Goal: Information Seeking & Learning: Learn about a topic

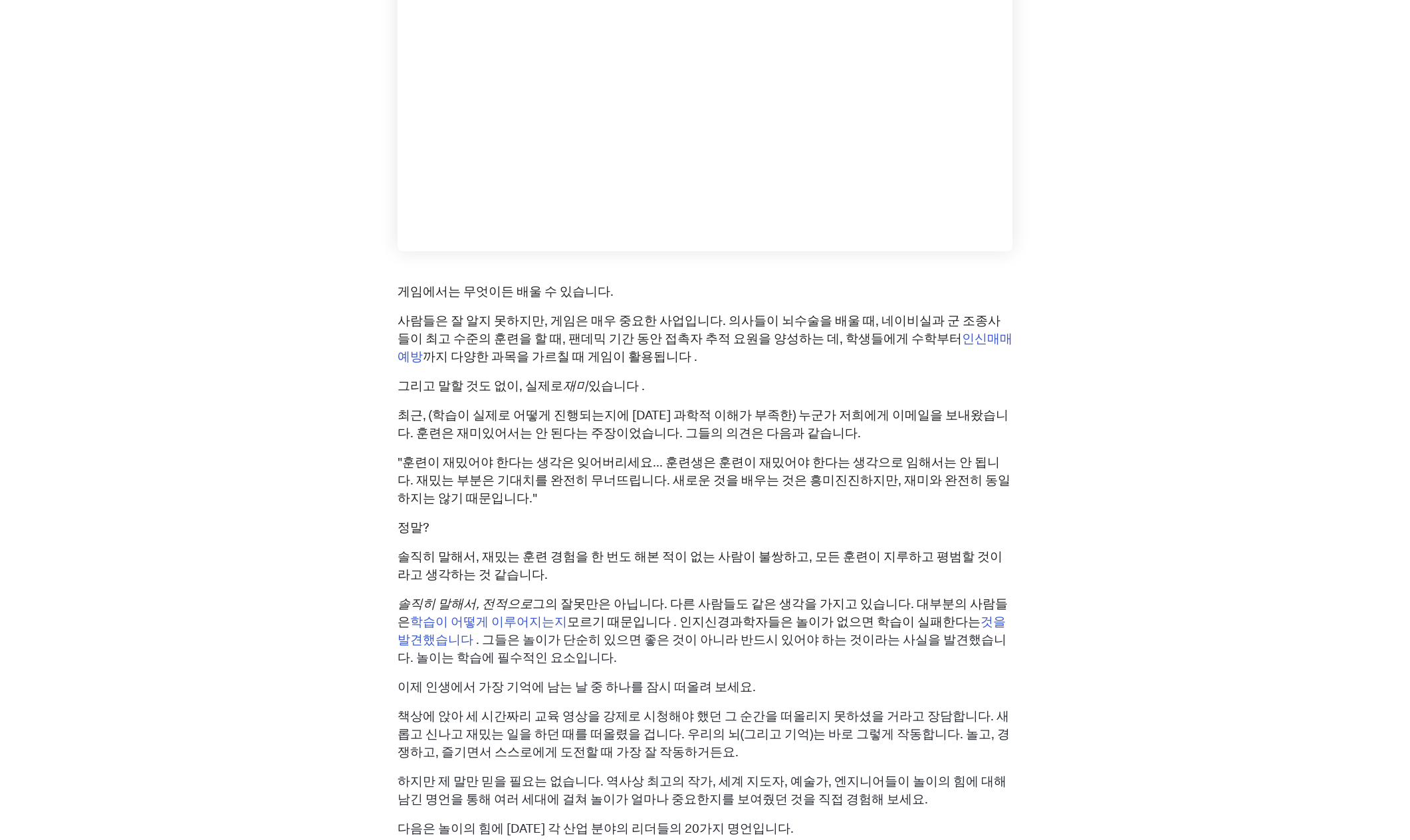
scroll to position [793, 0]
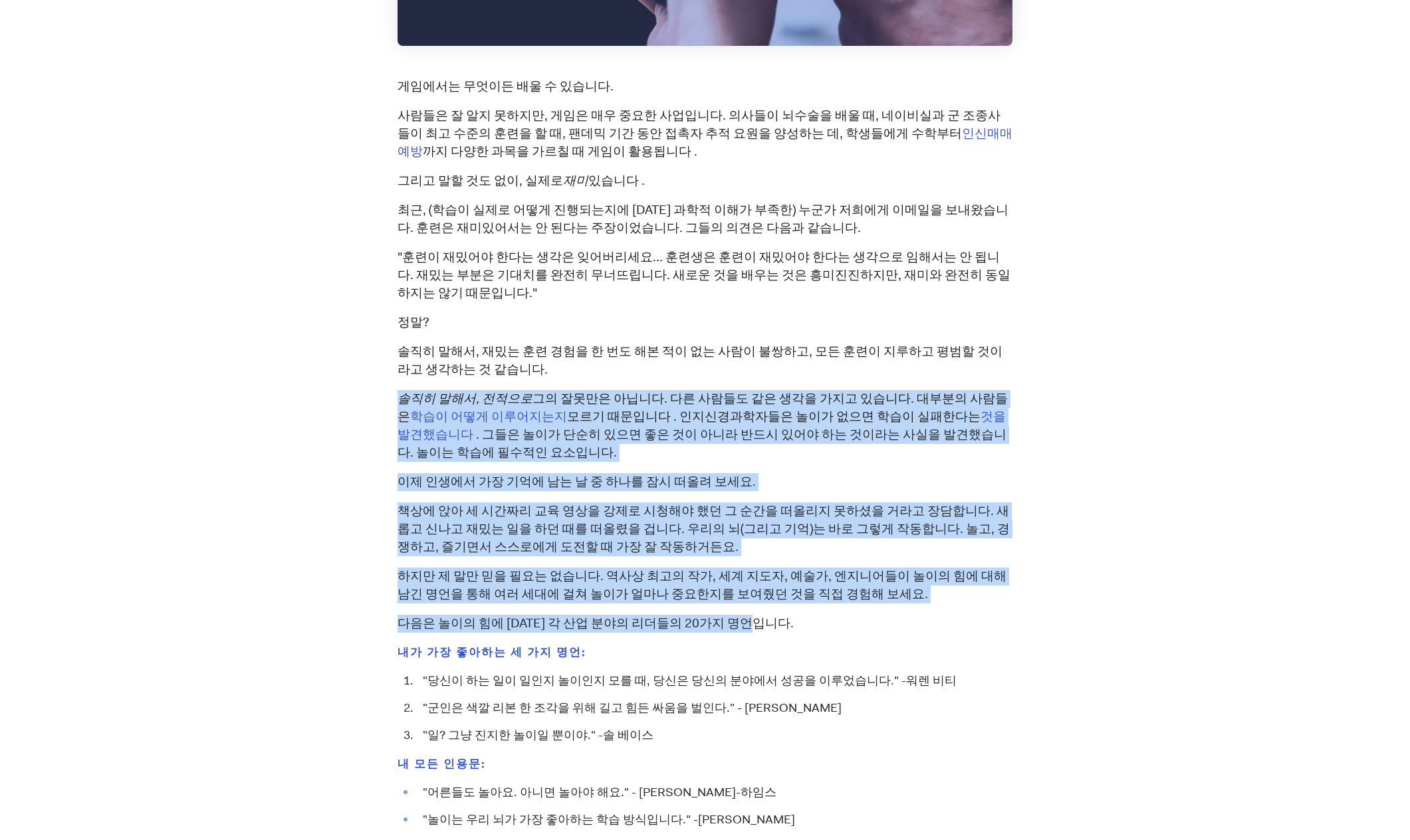
drag, startPoint x: 396, startPoint y: 377, endPoint x: 756, endPoint y: 591, distance: 418.8
click at [756, 591] on div "[DATE] "놀이의 힘"에 [DATE] 20가지 최고의 명언 [PERSON_NAME] 게임에서는 무엇이든 배울 수 있습니다. 사람들은 잘 알…" at bounding box center [705, 430] width 758 height 2242
click at [631, 568] on font "하지만 제 말만 믿을 필요는 없습니다. 역사상 최고의 작가, 세계 지도자, 예술가, 엔지니어들이 놀이의 힘에 대해 남긴 명언을 통해 여러 세대…" at bounding box center [702, 585] width 609 height 34
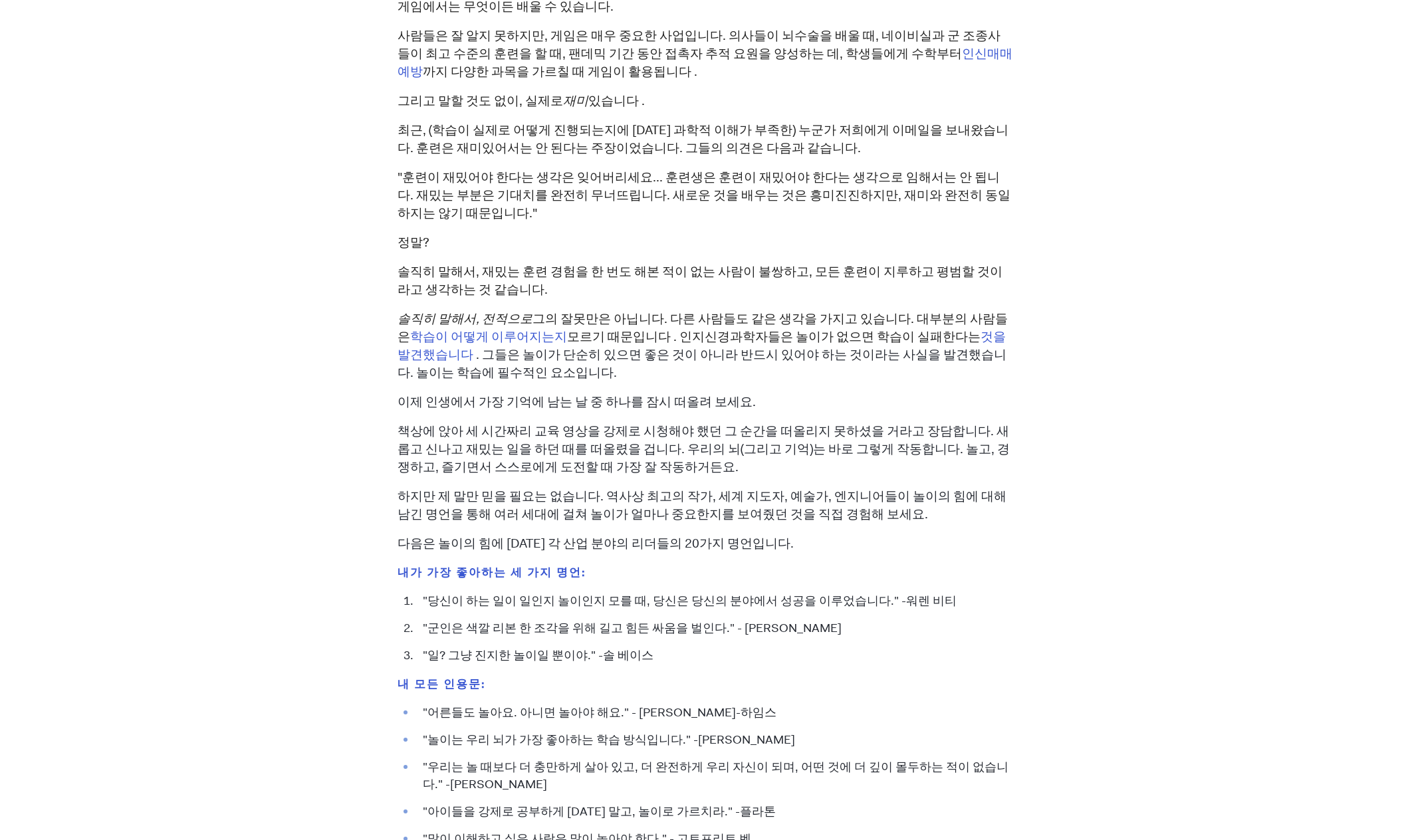
scroll to position [1202, 0]
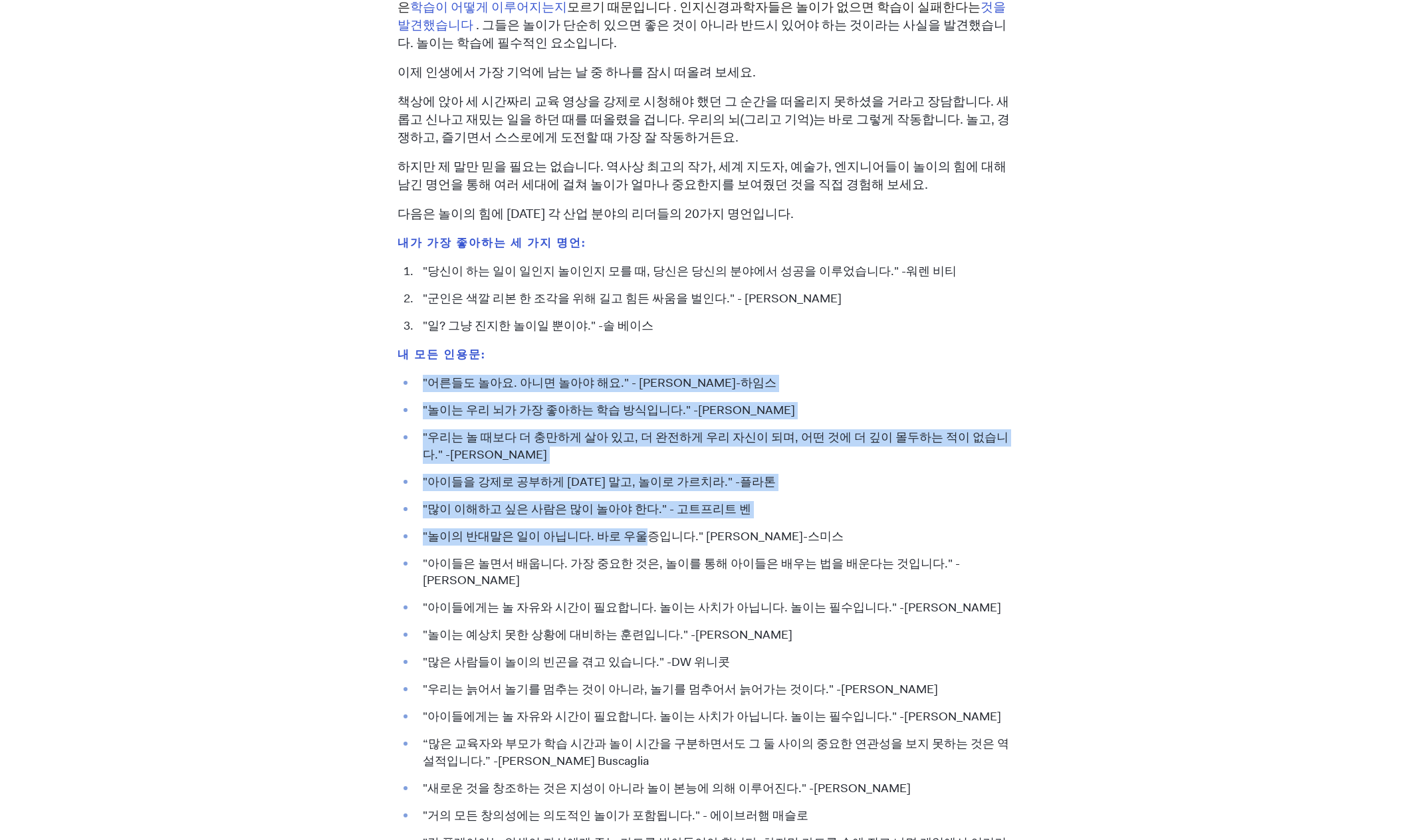
drag, startPoint x: 418, startPoint y: 356, endPoint x: 617, endPoint y: 503, distance: 247.4
click at [617, 503] on ul ""어른들도 놀아요. 아니면 놀아야 해요." - [PERSON_NAME]-하임스 "놀이는 우리 뇌가 가장 좋아하는 학습 방식입니다." -다이앤 …" at bounding box center [705, 635] width 615 height 521
click at [516, 474] on font ""아이들을 강제로 공부하게 [DATE] 말고, 놀이로 가르치라." -플라톤" at bounding box center [599, 482] width 353 height 16
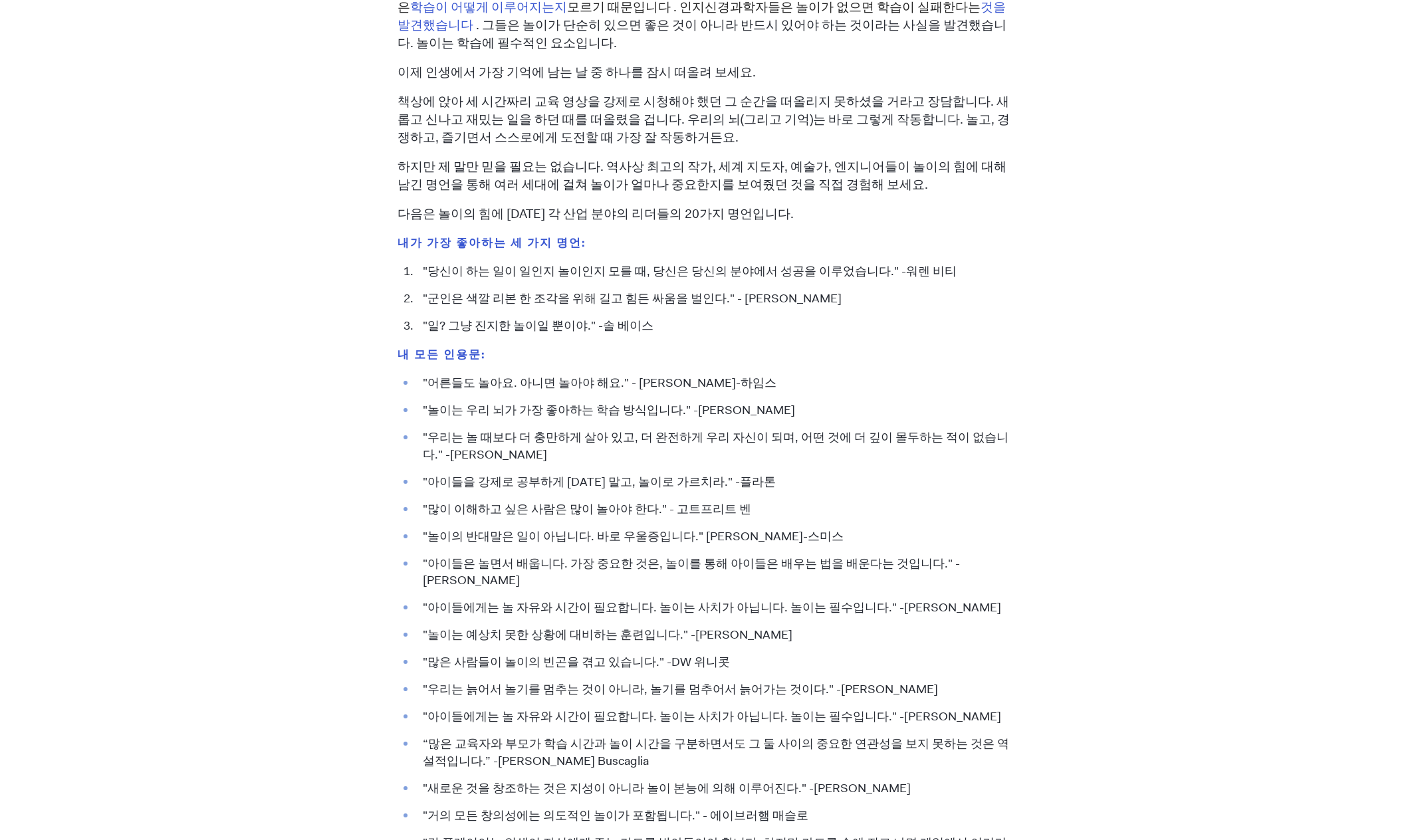
click at [1081, 312] on div "[DATE] "놀이의 힘"에 [DATE] 20가지 최고의 명언 [PERSON_NAME] 게임에서는 무엇이든 배울 수 있습니다. 사람들은 잘 알…" at bounding box center [705, 21] width 758 height 2242
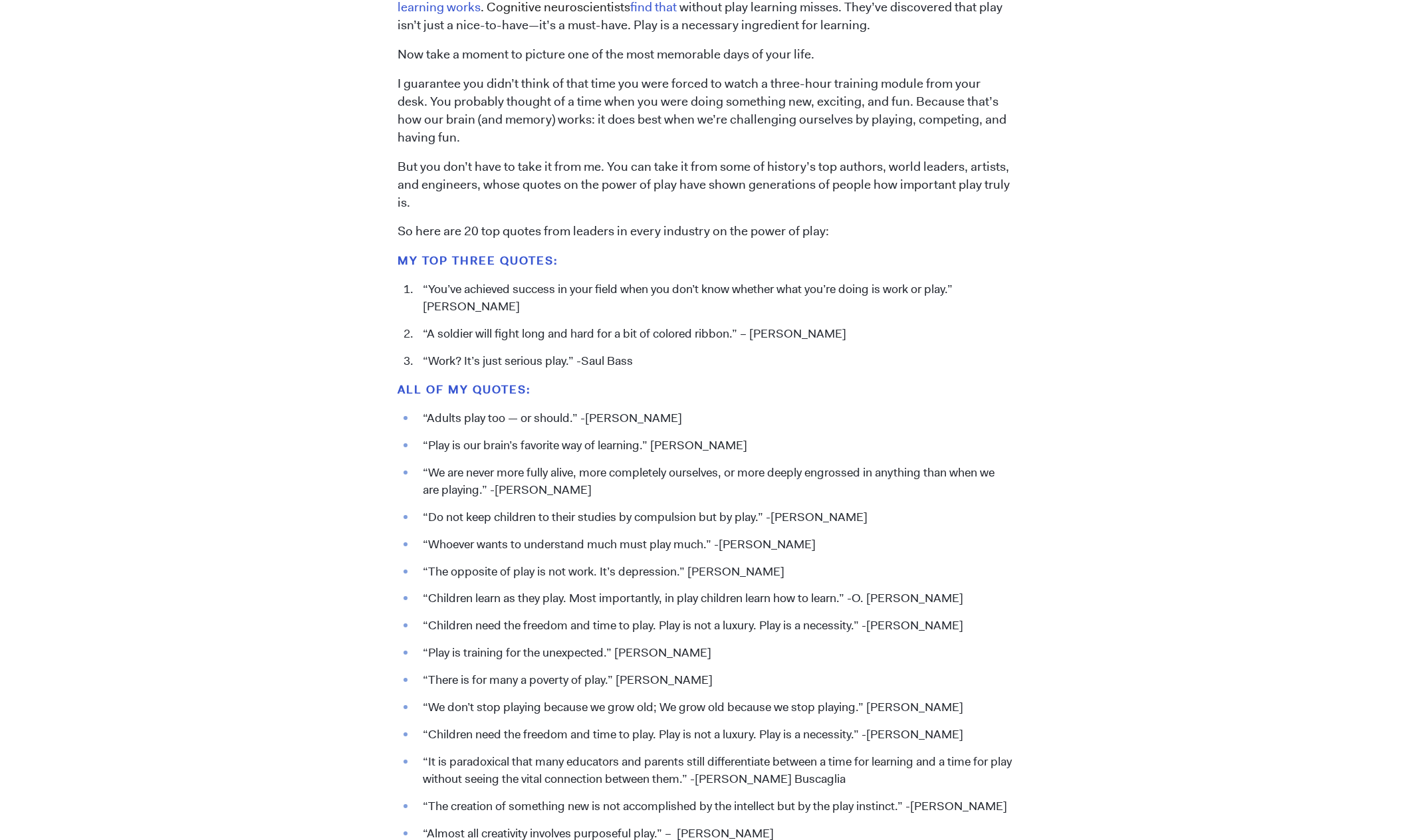
scroll to position [1220, 0]
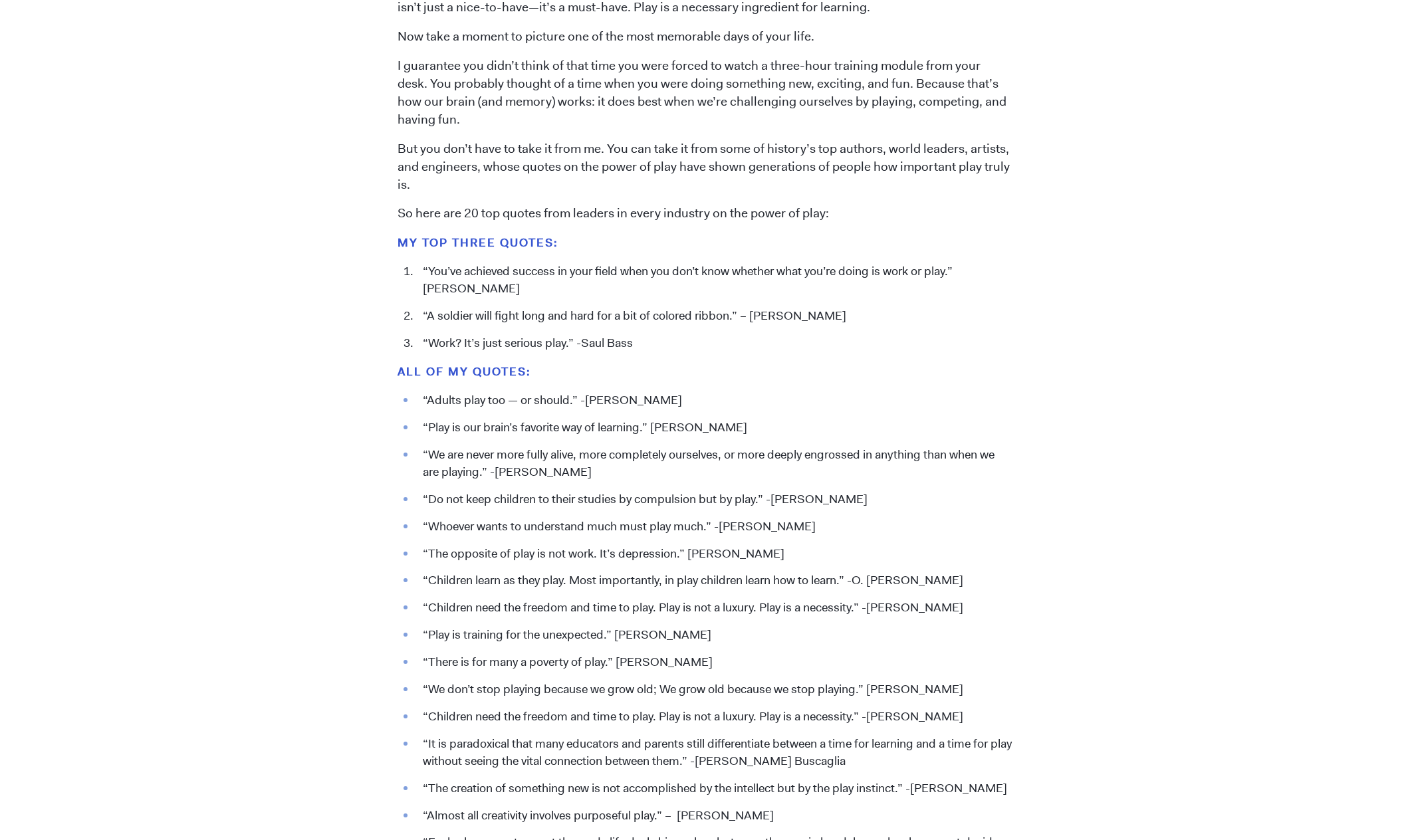
click at [429, 499] on li "“Do not keep children to their studies by compulsion but by play.” -[PERSON_NAM…" at bounding box center [714, 500] width 596 height 18
drag, startPoint x: 430, startPoint y: 503, endPoint x: 760, endPoint y: 500, distance: 330.0
click at [760, 500] on li "“Do not keep children to their studies by compulsion but by play.” -[PERSON_NAM…" at bounding box center [714, 500] width 596 height 18
copy li "Do not keep children to their studies by compulsion but by play."
